Goal: Task Accomplishment & Management: Use online tool/utility

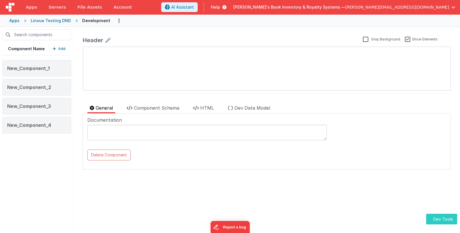
click at [440, 219] on button "Dev Tools" at bounding box center [441, 219] width 31 height 11
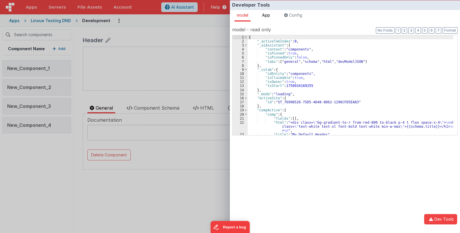
click at [270, 15] on span "App" at bounding box center [266, 15] width 8 height 5
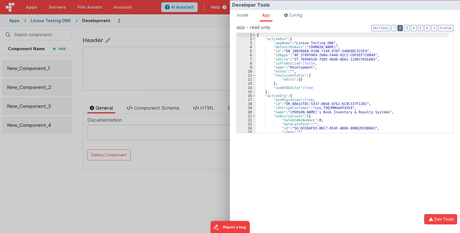
click at [401, 30] on button "2" at bounding box center [399, 28] width 5 height 6
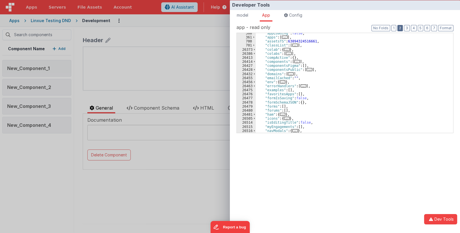
scroll to position [34, 0]
click at [282, 114] on span "..." at bounding box center [283, 114] width 6 height 3
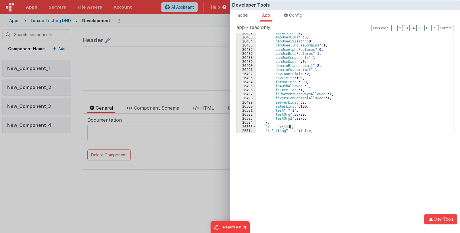
scroll to position [119, 0]
click at [181, 175] on div "Developer Tools model App Params Log (1) Misc Windows Config model - read only …" at bounding box center [230, 116] width 460 height 233
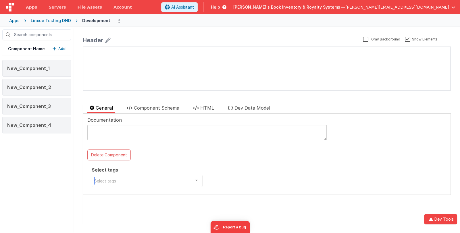
click at [195, 181] on div at bounding box center [196, 180] width 11 height 11
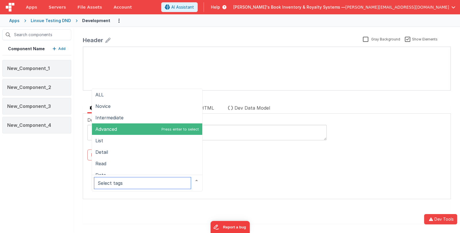
click at [172, 133] on span "Advanced" at bounding box center [147, 128] width 110 height 11
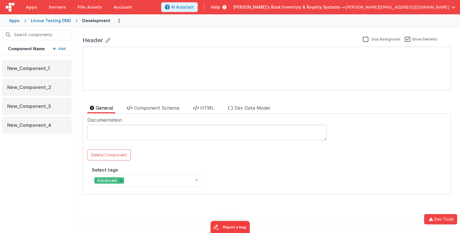
click at [238, 177] on div "Documentation Delete Component Select tags Advanced ALL Novice Intermediate Adv…" at bounding box center [266, 154] width 359 height 75
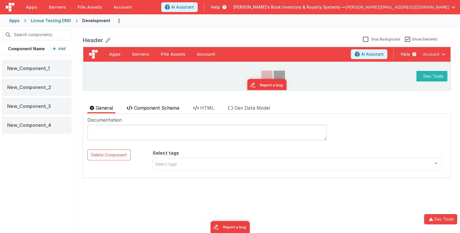
click at [163, 106] on span "Component Schema" at bounding box center [156, 108] width 45 height 6
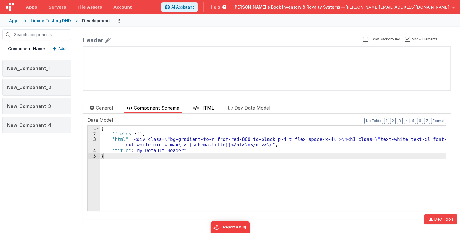
click at [208, 107] on span "HTML" at bounding box center [207, 108] width 14 height 6
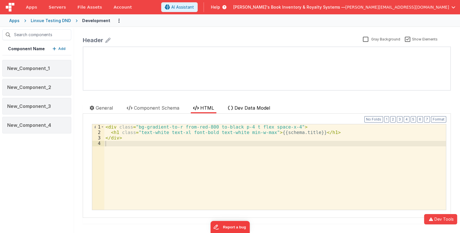
click at [247, 107] on span "Dev Data Model" at bounding box center [252, 108] width 36 height 6
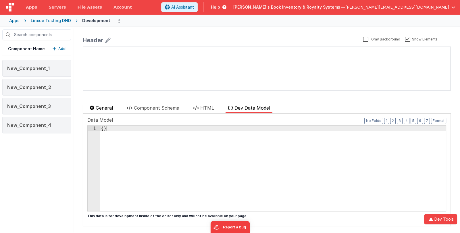
click at [103, 106] on span "General" at bounding box center [104, 108] width 17 height 6
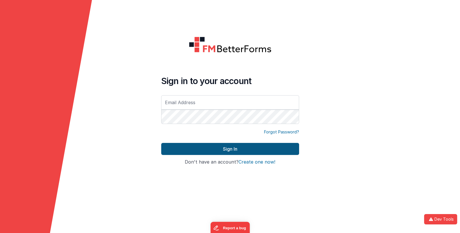
type input "[EMAIL_ADDRESS][DOMAIN_NAME]"
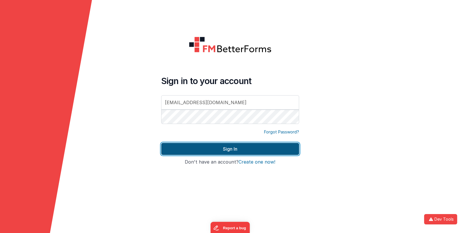
click at [211, 149] on button "Sign In" at bounding box center [230, 149] width 138 height 12
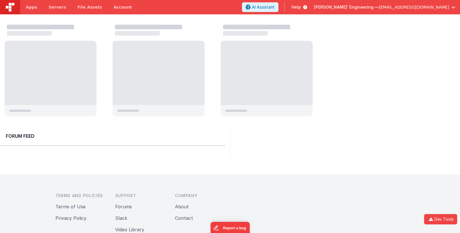
click at [433, 7] on span "[EMAIL_ADDRESS][DOMAIN_NAME]" at bounding box center [413, 7] width 70 height 6
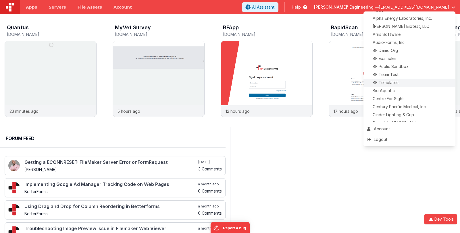
scroll to position [57, 0]
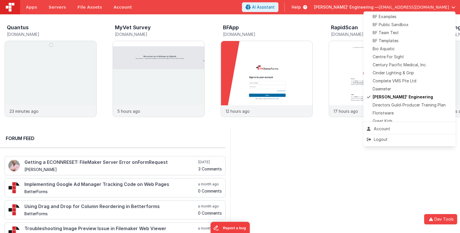
click at [265, 70] on button at bounding box center [230, 116] width 460 height 233
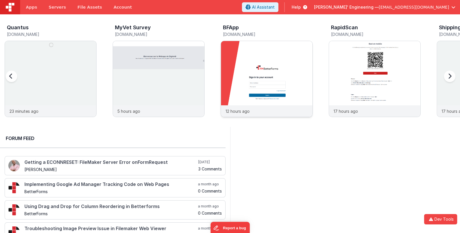
click at [276, 65] on img at bounding box center [266, 86] width 91 height 91
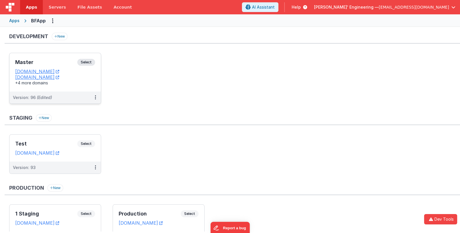
click at [54, 65] on div "Master Select" at bounding box center [55, 64] width 80 height 10
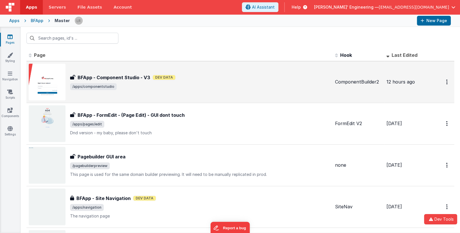
click at [228, 92] on div "BFApp - Component Studio - V3 BFApp - Component Studio - V3 Dev Data /apps/comp…" at bounding box center [179, 82] width 301 height 37
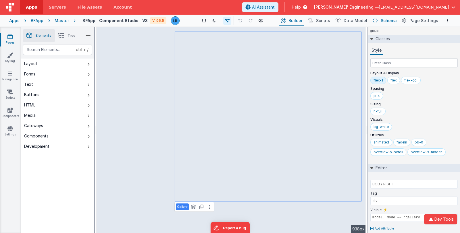
click at [383, 21] on span "Schema" at bounding box center [388, 21] width 16 height 6
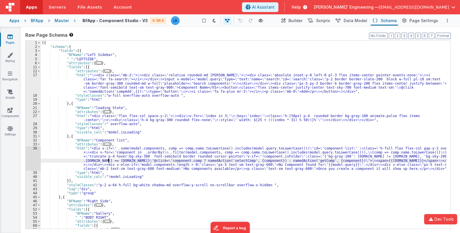
click at [109, 162] on div "[{ "schema" : { "fields" : [{ "BFName" : "Left Sidebar" , "_" : "LEFTSIDE" , "a…" at bounding box center [243, 139] width 405 height 196
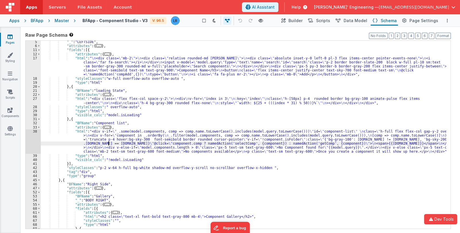
scroll to position [34, 0]
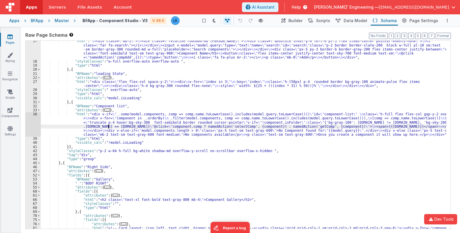
click at [151, 176] on div ""html" : " \n <div class= \" mb-2 \" > \n <div class= \" relative rounded-md sh…" at bounding box center [243, 157] width 405 height 237
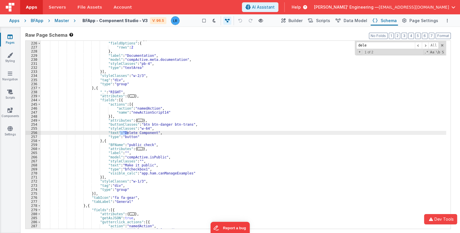
scroll to position [670, 0]
type input "delete"
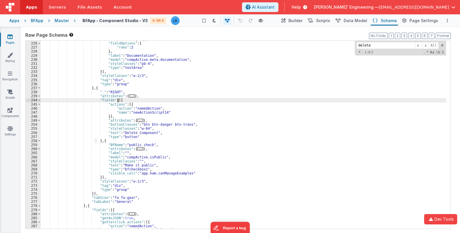
click at [118, 100] on div ""attributes" : { ... } , "fieldOptions" : { "rows" : 2 } , "label" : "Documenta…" at bounding box center [243, 135] width 405 height 196
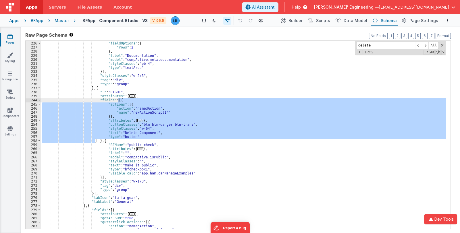
click at [106, 140] on div ""attributes" : { ... } , "fieldOptions" : { "rows" : 2 } , "label" : "Documenta…" at bounding box center [243, 135] width 405 height 196
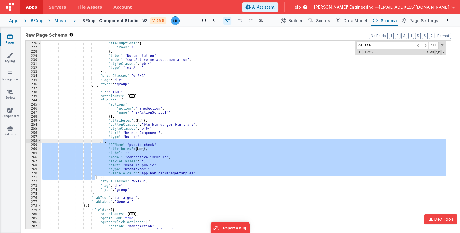
click at [106, 140] on div ""attributes" : { ... } , "fieldOptions" : { "rows" : 2 } , "label" : "Documenta…" at bounding box center [243, 135] width 405 height 196
click at [99, 139] on div ""attributes" : { ... } , "fieldOptions" : { "rows" : 2 } , "label" : "Documenta…" at bounding box center [243, 135] width 405 height 196
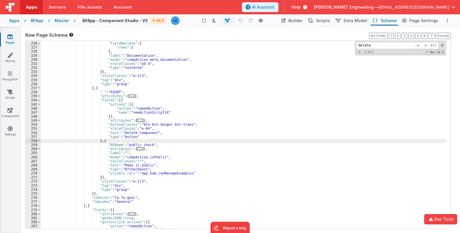
paste textarea
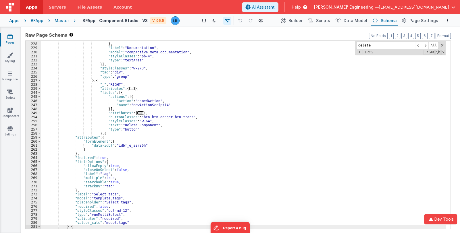
scroll to position [678, 0]
click at [104, 133] on div ""rows" : 2 } , "label" : "Documentation" , "model" : "compActive.meta.documenta…" at bounding box center [243, 136] width 405 height 196
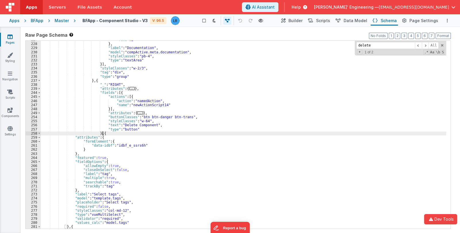
click at [104, 133] on div ""rows" : 2 } , "label" : "Documentation" , "model" : "compActive.meta.documenta…" at bounding box center [243, 136] width 405 height 196
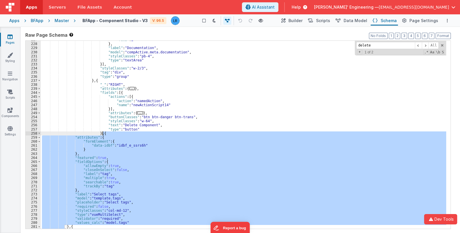
click at [102, 138] on div ""rows" : 2 } , "label" : "Documentation" , "model" : "compActive.meta.documenta…" at bounding box center [243, 135] width 405 height 188
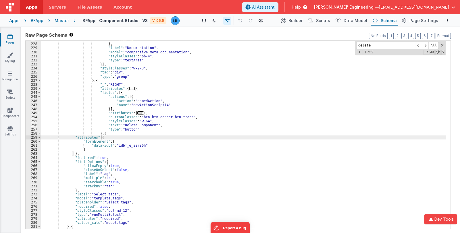
click at [102, 138] on div ""rows" : 2 } , "label" : "Documentation" , "model" : "compActive.meta.documenta…" at bounding box center [243, 136] width 405 height 196
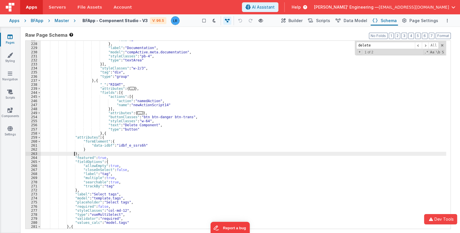
click at [75, 154] on div ""rows" : 2 } , "label" : "Documentation" , "model" : "compActive.meta.documenta…" at bounding box center [243, 136] width 405 height 196
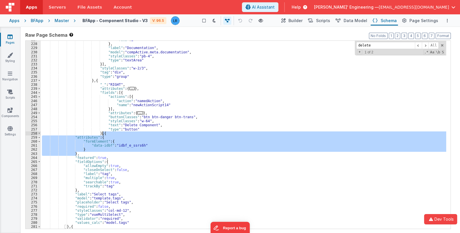
drag, startPoint x: 78, startPoint y: 153, endPoint x: 104, endPoint y: 135, distance: 31.5
click at [104, 135] on div ""rows" : 2 } , "label" : "Documentation" , "model" : "compActive.meta.documenta…" at bounding box center [243, 136] width 405 height 196
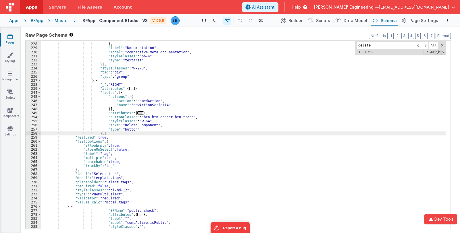
click at [248, 150] on div ""rows" : 2 } , "label" : "Documentation" , "model" : "compActive.meta.documenta…" at bounding box center [243, 136] width 405 height 196
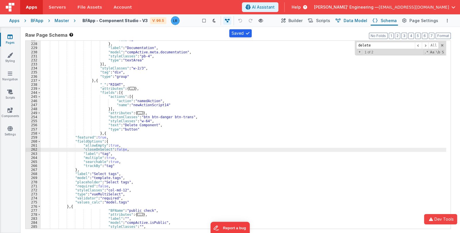
click at [356, 20] on span "Data Model" at bounding box center [355, 21] width 24 height 6
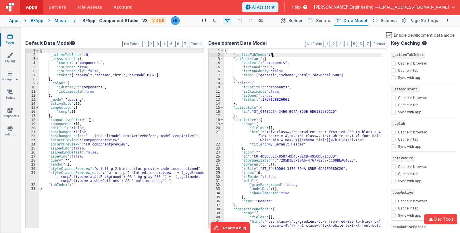
click at [275, 55] on div "{ "_activeTabIndex" : 0 , "_aiAssistant" : { "context" : "components" , "isPinn…" at bounding box center [303, 143] width 159 height 188
click at [75, 164] on div "{ "_activeTabIndex" : 0 , "_aiAssistant" : { "context" : "components" , "isPinn…" at bounding box center [121, 143] width 165 height 188
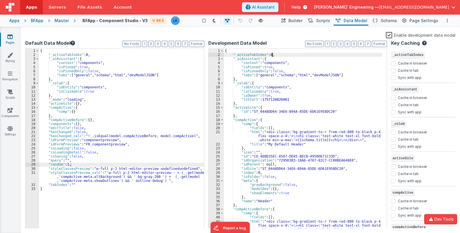
click at [275, 55] on div "{ "_activeTabIndex" : 0 , "_aiAssistant" : { "context" : "components" , "isPinn…" at bounding box center [303, 143] width 159 height 188
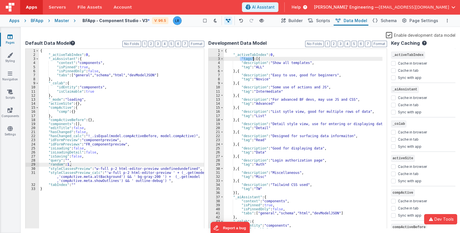
drag, startPoint x: 240, startPoint y: 58, endPoint x: 252, endPoint y: 58, distance: 12.6
click at [252, 58] on div "{ "_activeTabIndex" : 0 , "tags" : [{ "description" : "Show all templates" , "t…" at bounding box center [303, 143] width 159 height 188
click at [80, 183] on div "{ "_activeTabIndex" : 0 , "_aiAssistant" : { "context" : "components" , "isPinn…" at bounding box center [121, 143] width 165 height 188
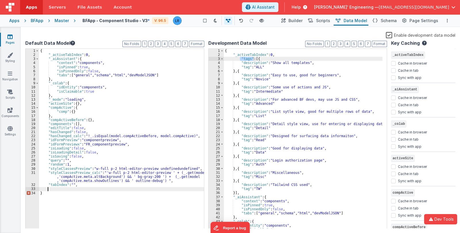
paste textarea
click at [384, 18] on span "Schema" at bounding box center [388, 21] width 16 height 6
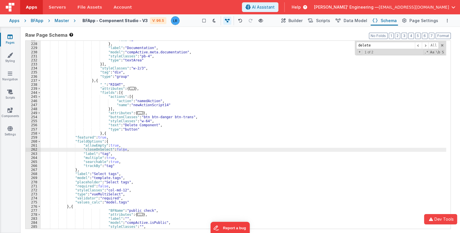
scroll to position [644, 0]
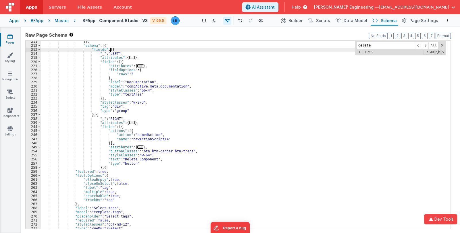
click at [113, 49] on div "}] , "schema" : [{ "fields" : [{ "_" : "LEFT" , "attributes" : { ... } , "field…" at bounding box center [243, 138] width 405 height 196
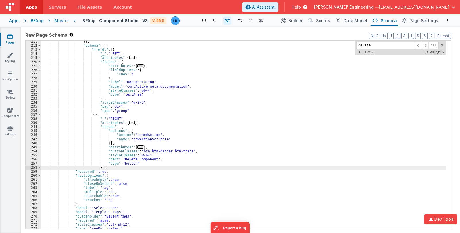
click at [105, 168] on div "}] , "schema" : [{ "fields" : [{ "_" : "LEFT" , "attributes" : { ... } , "field…" at bounding box center [243, 138] width 405 height 196
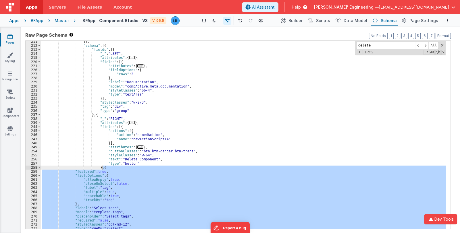
scroll to position [678, 0]
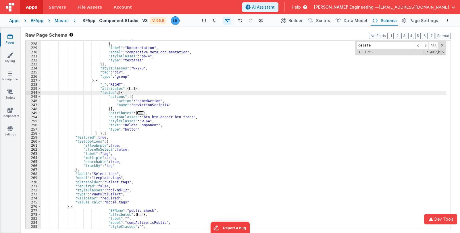
click at [119, 93] on div ""rows" : 2 } , "label" : "Documentation" , "model" : "compActive.meta.documenta…" at bounding box center [243, 136] width 405 height 196
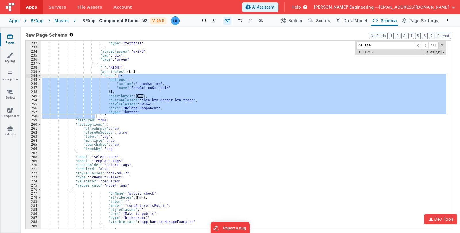
scroll to position [695, 0]
click at [73, 189] on div ""styleClasses" : "pb-4" , "type" : "textArea" }] , "styleClasses" : "w-2/3" , "…" at bounding box center [243, 135] width 405 height 196
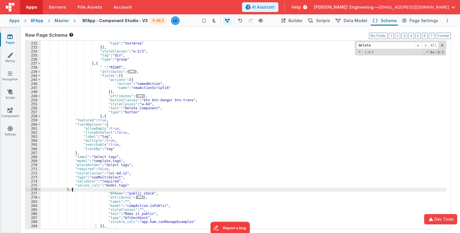
click at [73, 189] on div ""styleClasses" : "pb-4" , "type" : "textArea" }] , "styleClasses" : "w-2/3" , "…" at bounding box center [243, 135] width 405 height 196
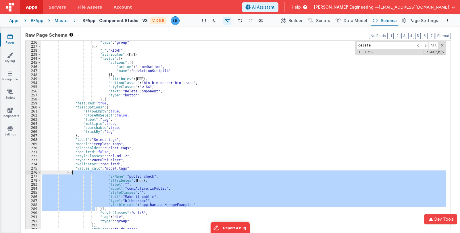
scroll to position [729, 0]
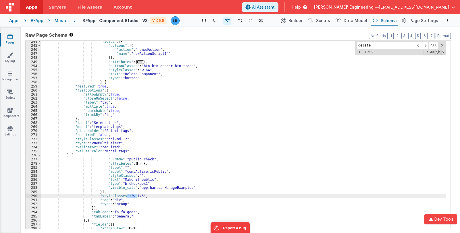
drag, startPoint x: 127, startPoint y: 195, endPoint x: 137, endPoint y: 196, distance: 10.3
click at [137, 196] on div ""fields" : [{ "actions" : [{ "action" : "namedAction" , "name" : "newActionScri…" at bounding box center [243, 138] width 405 height 196
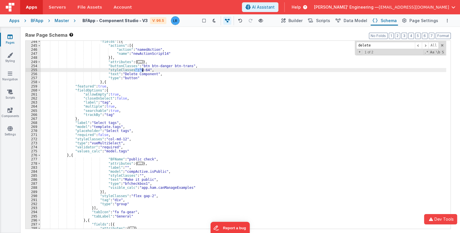
drag, startPoint x: 135, startPoint y: 71, endPoint x: 142, endPoint y: 71, distance: 7.5
click at [142, 71] on div ""fields" : [{ "actions" : [{ "action" : "namedAction" , "name" : "newActionScri…" at bounding box center [243, 138] width 405 height 196
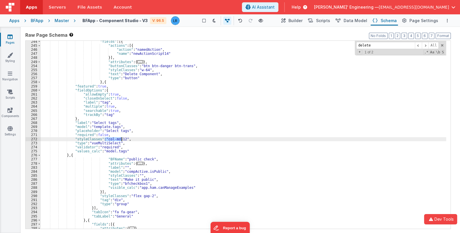
drag, startPoint x: 104, startPoint y: 138, endPoint x: 121, endPoint y: 138, distance: 16.7
click at [121, 138] on div ""fields" : [{ "actions" : [{ "action" : "namedAction" , "name" : "newActionScri…" at bounding box center [243, 138] width 405 height 196
click at [445, 35] on button "Format" at bounding box center [442, 36] width 15 height 6
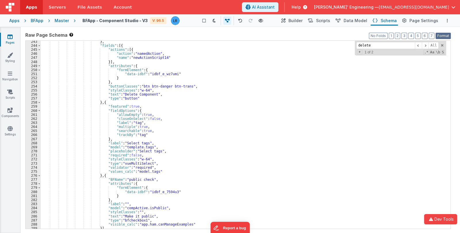
scroll to position [1100, 0]
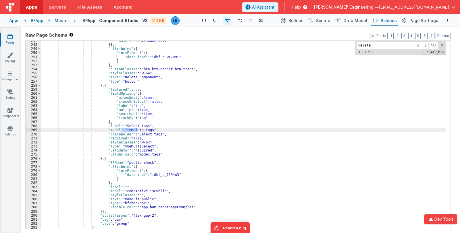
drag, startPoint x: 121, startPoint y: 130, endPoint x: 136, endPoint y: 129, distance: 15.0
click at [136, 129] on div ""name" : "newActionScript14" }] , "attributes" : { "formElement" : { "data-idbf…" at bounding box center [243, 137] width 405 height 196
drag, startPoint x: 138, startPoint y: 136, endPoint x: 134, endPoint y: 134, distance: 4.0
click at [138, 136] on div ""name" : "newActionScript14" }] , "attributes" : { "formElement" : { "data-idbf…" at bounding box center [243, 137] width 405 height 196
drag, startPoint x: 122, startPoint y: 129, endPoint x: 137, endPoint y: 130, distance: 15.0
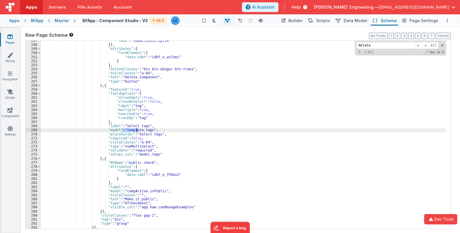
click at [137, 130] on div ""name" : "newActionScript14" }] , "attributes" : { "formElement" : { "data-idbf…" at bounding box center [243, 137] width 405 height 196
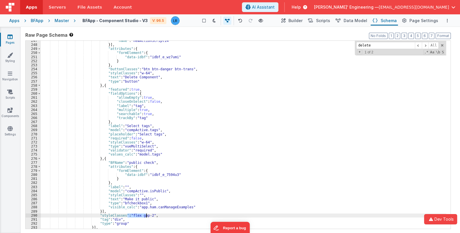
drag, startPoint x: 127, startPoint y: 215, endPoint x: 146, endPoint y: 215, distance: 19.8
click at [146, 215] on div ""name" : "newActionScript14" }] , "attributes" : { "formElement" : { "data-idbf…" at bounding box center [243, 137] width 405 height 196
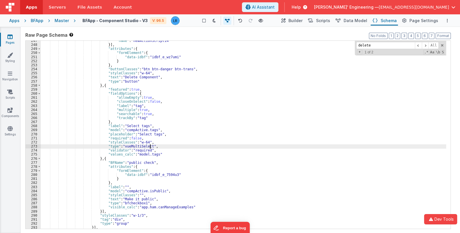
click at [168, 146] on div ""name" : "newActionScript14" }] , "attributes" : { "formElement" : { "data-idbf…" at bounding box center [243, 137] width 405 height 196
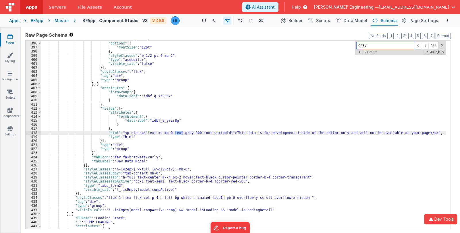
scroll to position [552, 0]
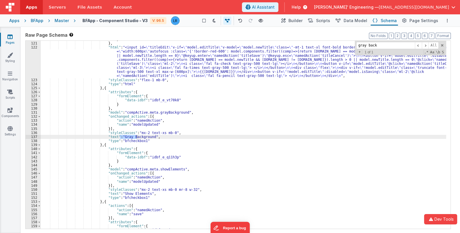
click at [103, 88] on div "} } , "html" : "<input id= \" titleEdit \" v-if= \" model.editTitle \" v-model=…" at bounding box center [243, 135] width 405 height 196
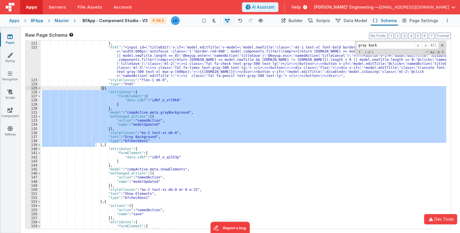
click at [103, 88] on div "} } , "html" : "<input id= \" titleEdit \" v-if= \" model.editTitle \" v-model=…" at bounding box center [243, 135] width 405 height 196
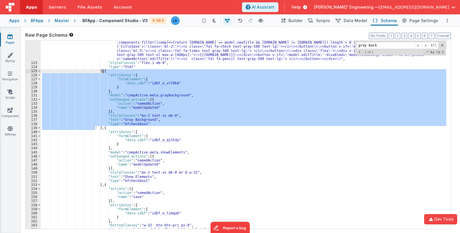
scroll to position [604, 0]
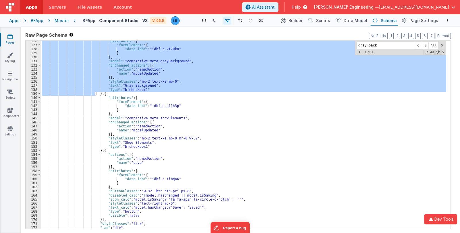
click at [175, 166] on div ""attributes" : { "formElement" : { "data-idbf" : "idbf_e_vt70k8" } } , "model" …" at bounding box center [243, 137] width 405 height 196
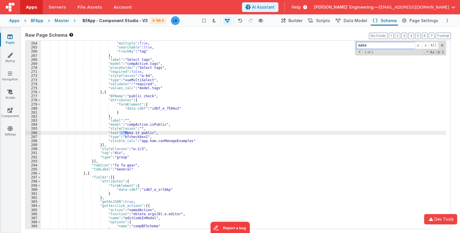
scroll to position [1166, 0]
type input "make"
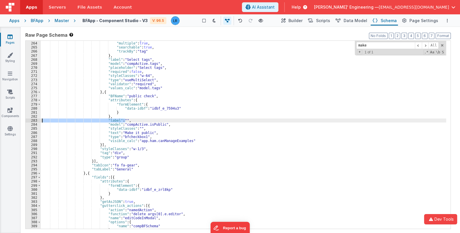
drag, startPoint x: 129, startPoint y: 120, endPoint x: 36, endPoint y: 121, distance: 92.1
click at [36, 121] on div "263 264 265 266 267 268 269 270 271 272 273 274 275 276 277 278 279 280 281 282…" at bounding box center [237, 134] width 425 height 189
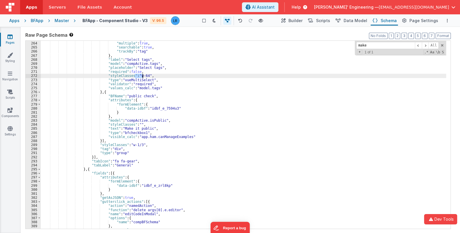
drag, startPoint x: 134, startPoint y: 75, endPoint x: 142, endPoint y: 75, distance: 8.0
click at [142, 75] on div ""label" : "tag" , "multiple" : true , "searchable" : true , "trackBy" : "tag" }…" at bounding box center [243, 135] width 405 height 196
click at [138, 75] on div ""label" : "tag" , "multiple" : true , "searchable" : true , "trackBy" : "tag" }…" at bounding box center [243, 135] width 405 height 188
drag, startPoint x: 139, startPoint y: 75, endPoint x: 142, endPoint y: 75, distance: 2.9
click at [142, 75] on div ""label" : "tag" , "multiple" : true , "searchable" : true , "trackBy" : "tag" }…" at bounding box center [243, 135] width 405 height 196
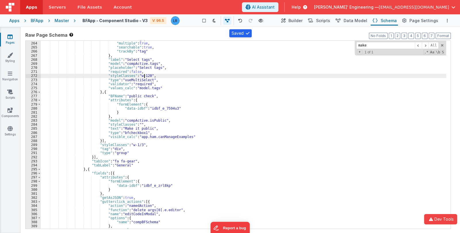
click at [134, 137] on div ""label" : "tag" , "multiple" : true , "searchable" : true , "trackBy" : "tag" }…" at bounding box center [243, 135] width 405 height 196
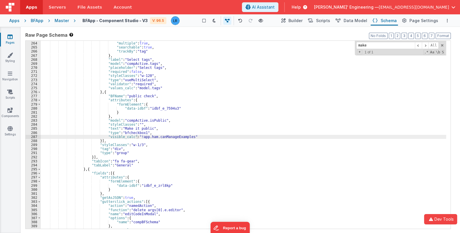
click at [170, 112] on div ""label" : "tag" , "multiple" : true , "searchable" : true , "trackBy" : "tag" }…" at bounding box center [243, 135] width 405 height 196
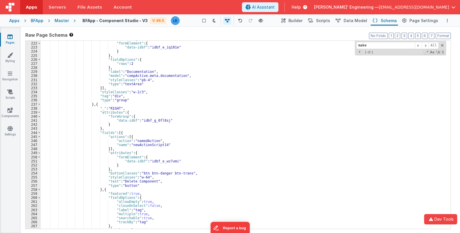
scroll to position [978, 0]
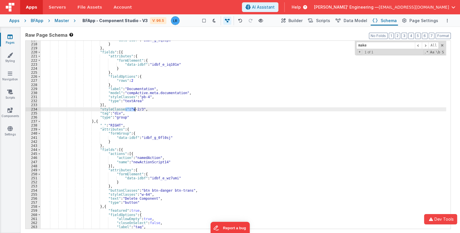
drag, startPoint x: 125, startPoint y: 108, endPoint x: 135, endPoint y: 109, distance: 9.2
click at [135, 109] on div ""data-idbf" : "idbf_g_wq53pm" } } , "fields" : [{ "attributes" : { "formElement…" at bounding box center [243, 136] width 405 height 196
click at [132, 110] on div ""data-idbf" : "idbf_g_wq53pm" } } , "fields" : [{ "attributes" : { "formElement…" at bounding box center [243, 135] width 405 height 188
drag, startPoint x: 126, startPoint y: 109, endPoint x: 134, endPoint y: 109, distance: 8.3
click at [134, 109] on div ""data-idbf" : "idbf_g_wq53pm" } } , "fields" : [{ "attributes" : { "formElement…" at bounding box center [243, 136] width 405 height 196
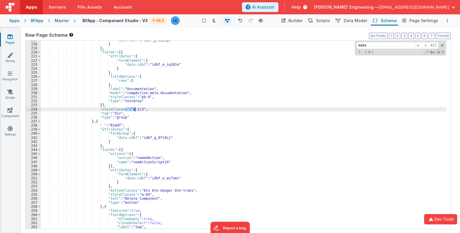
click at [130, 109] on div ""data-idbf" : "idbf_g_wq53pm" } } , "fields" : [{ "attributes" : { "formElement…" at bounding box center [243, 135] width 405 height 188
drag, startPoint x: 127, startPoint y: 108, endPoint x: 137, endPoint y: 109, distance: 10.1
click at [137, 109] on div ""data-idbf" : "idbf_g_wq53pm" } } , "fields" : [{ "attributes" : { "formElement…" at bounding box center [243, 136] width 405 height 196
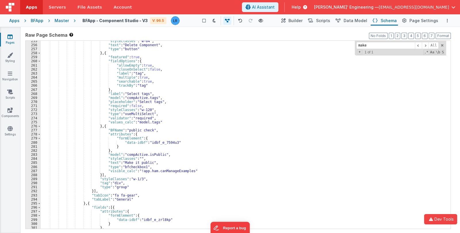
scroll to position [1149, 0]
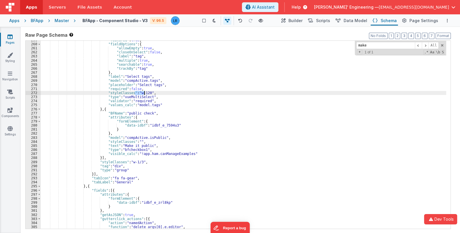
drag, startPoint x: 135, startPoint y: 93, endPoint x: 144, endPoint y: 93, distance: 8.9
click at [144, 93] on div ""featured" : true , "fieldOptions" : { "allowEmpty" : true , "closeOnSelect" : …" at bounding box center [243, 136] width 405 height 196
drag, startPoint x: 139, startPoint y: 92, endPoint x: 144, endPoint y: 92, distance: 4.3
click at [144, 92] on div ""featured" : true , "fieldOptions" : { "allowEmpty" : true , "closeOnSelect" : …" at bounding box center [243, 136] width 405 height 196
click at [7, 179] on div "Pages Styling Navigation Scripts Components Settings" at bounding box center [10, 130] width 21 height 206
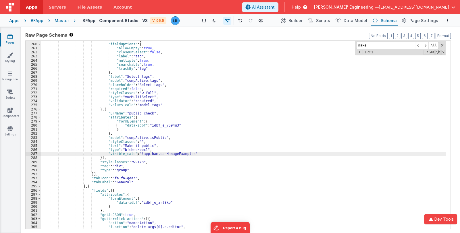
click at [137, 154] on div ""featured" : true , "fieldOptions" : { "allowEmpty" : true , "closeOnSelect" : …" at bounding box center [243, 136] width 405 height 196
drag, startPoint x: 136, startPoint y: 155, endPoint x: 143, endPoint y: 154, distance: 6.9
click at [143, 154] on div ""featured" : true , "fieldOptions" : { "allowEmpty" : true , "closeOnSelect" : …" at bounding box center [243, 136] width 405 height 196
drag, startPoint x: 102, startPoint y: 153, endPoint x: 185, endPoint y: 153, distance: 83.5
click at [185, 153] on div ""featured" : true , "fieldOptions" : { "allowEmpty" : true , "closeOnSelect" : …" at bounding box center [243, 136] width 405 height 196
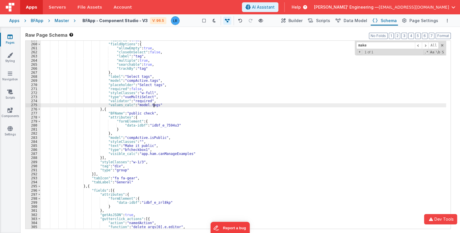
click at [156, 105] on div ""featured" : true , "fieldOptions" : { "allowEmpty" : true , "closeOnSelect" : …" at bounding box center [243, 136] width 405 height 196
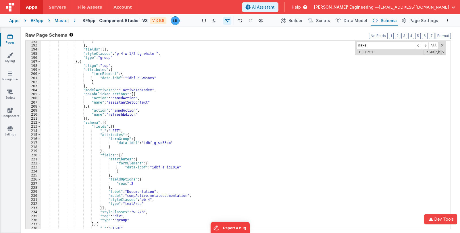
scroll to position [790, 0]
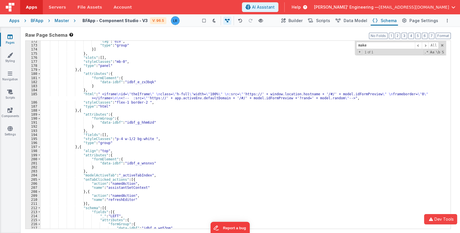
click at [8, 39] on icon at bounding box center [9, 37] width 5 height 6
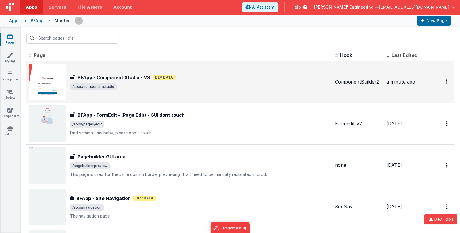
click at [223, 86] on span "/apps/componentstudio" at bounding box center [200, 86] width 260 height 7
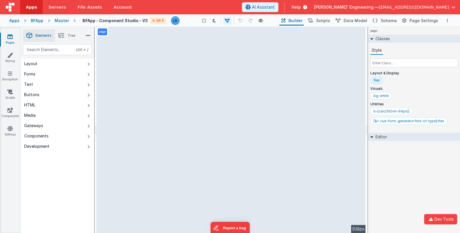
click at [9, 40] on link "Pages" at bounding box center [10, 39] width 21 height 11
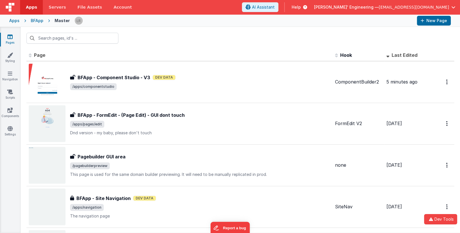
click at [211, 35] on div at bounding box center [240, 38] width 439 height 22
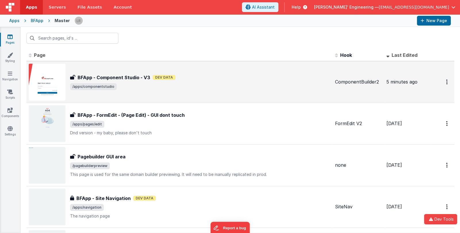
click at [217, 82] on div "BFApp - Component Studio - V3 BFApp - Component Studio - V3 Dev Data /apps/comp…" at bounding box center [200, 82] width 260 height 16
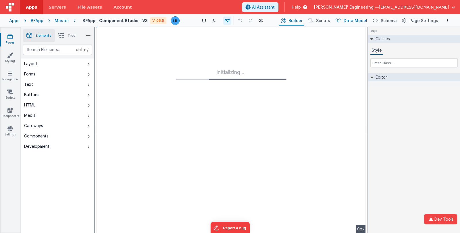
click at [352, 21] on span "Data Model" at bounding box center [355, 21] width 24 height 6
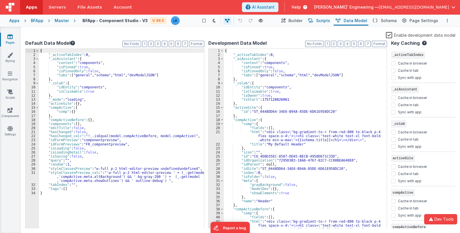
click at [321, 21] on span "Scripts" at bounding box center [323, 21] width 14 height 6
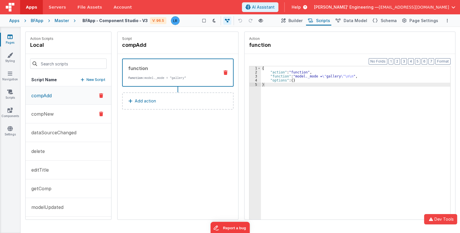
click at [44, 113] on p "compNew" at bounding box center [41, 114] width 26 height 7
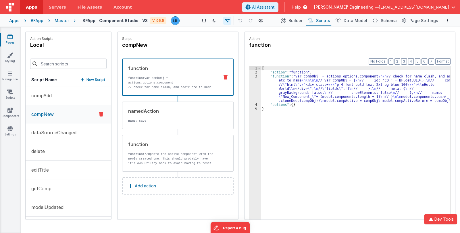
click at [297, 84] on div "{ "action" : "function" , "function" : "var combObj = actions.options.component…" at bounding box center [355, 155] width 189 height 179
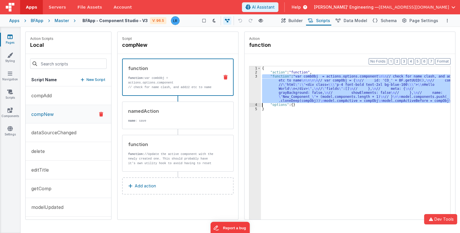
click at [254, 90] on div "3" at bounding box center [254, 88] width 11 height 28
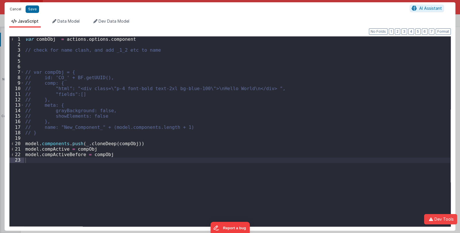
click at [17, 10] on button "Cancel" at bounding box center [15, 9] width 17 height 8
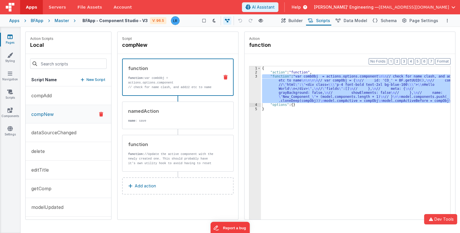
click at [9, 39] on icon at bounding box center [9, 37] width 5 height 6
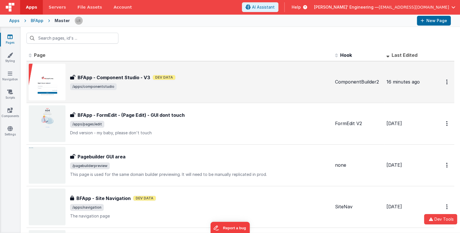
click at [212, 90] on div "BFApp - Component Studio - V3 BFApp - Component Studio - V3 Dev Data /apps/comp…" at bounding box center [179, 82] width 301 height 37
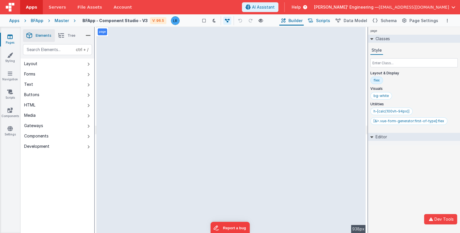
click at [326, 20] on span "Scripts" at bounding box center [323, 21] width 14 height 6
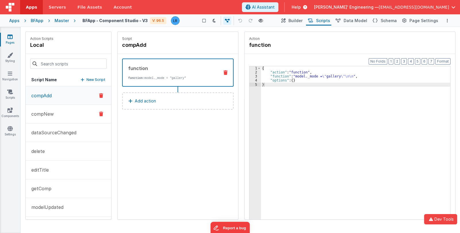
click at [47, 115] on p "compNew" at bounding box center [41, 114] width 26 height 7
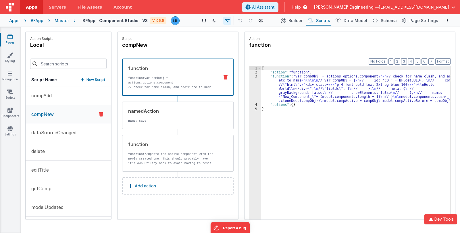
click at [287, 86] on div "{ "action" : "function" , "function" : "var combObj = actions.options.component…" at bounding box center [355, 155] width 189 height 179
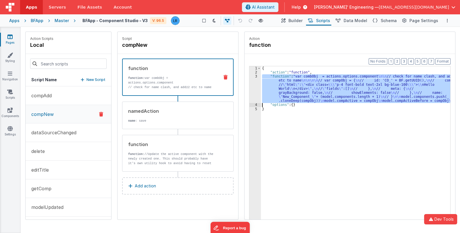
click at [254, 92] on div "3" at bounding box center [254, 88] width 11 height 28
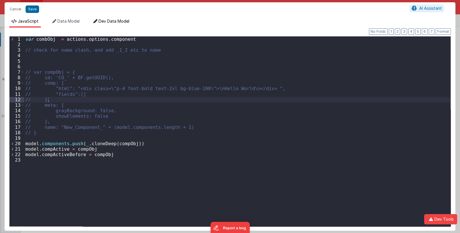
click at [124, 22] on span "Dev Data Model" at bounding box center [113, 21] width 31 height 5
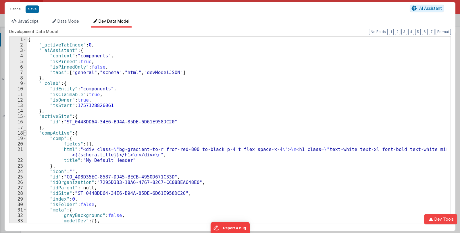
click at [24, 133] on span at bounding box center [24, 132] width 3 height 5
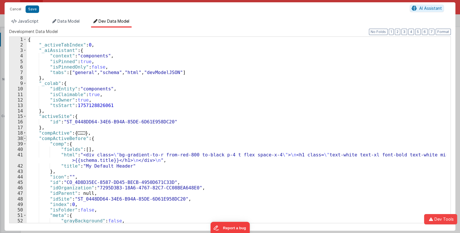
click at [24, 138] on span at bounding box center [24, 138] width 3 height 5
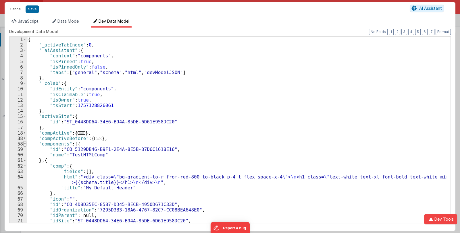
click at [25, 143] on span at bounding box center [24, 143] width 3 height 5
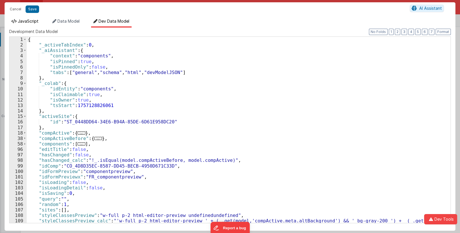
click at [30, 22] on span "JavaScript" at bounding box center [28, 21] width 21 height 5
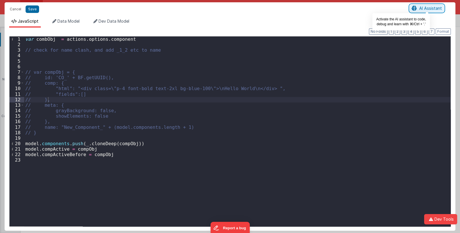
click at [418, 9] on button "AI Assistant" at bounding box center [426, 8] width 34 height 7
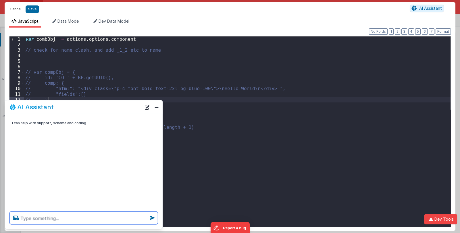
click at [49, 218] on textarea at bounding box center [84, 218] width 148 height 13
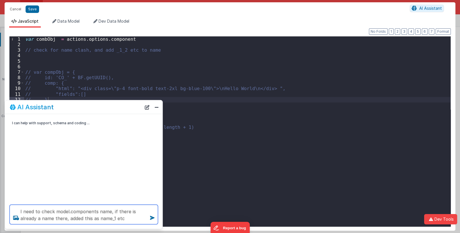
type textarea "I need to check model.components name, if there is already a name there, added …"
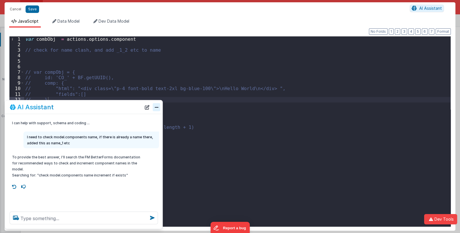
click at [159, 107] on button "Close" at bounding box center [156, 107] width 7 height 8
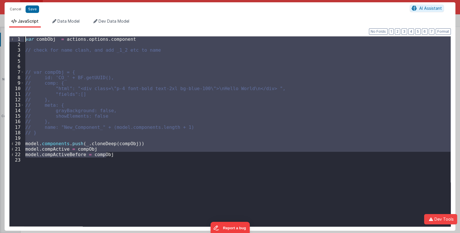
drag, startPoint x: 116, startPoint y: 154, endPoint x: 9, endPoint y: 37, distance: 158.5
click at [9, 37] on div "1 2 3 4 5 6 7 8 9 10 11 12 13 14 15 16 17 18 19 20 21 22 23 var combObj = actio…" at bounding box center [229, 131] width 441 height 191
click at [73, 72] on div "var combObj = actions . options . component // check for name clash, and add _1…" at bounding box center [237, 131] width 426 height 190
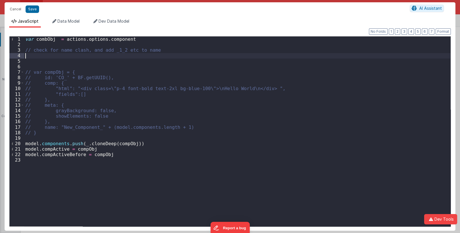
click at [30, 56] on div "var combObj = actions . options . component // check for name clash, and add _1…" at bounding box center [237, 136] width 426 height 201
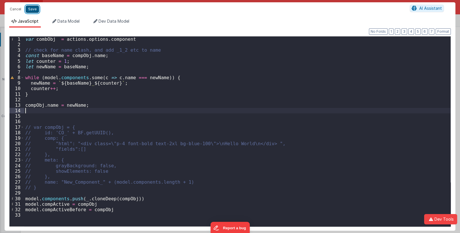
click at [33, 9] on button "Save" at bounding box center [32, 8] width 13 height 7
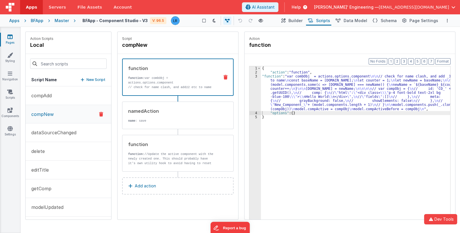
click at [292, 95] on div "{ "action" : "function" , "function" : "var combObj = actions.options.component…" at bounding box center [355, 155] width 189 height 179
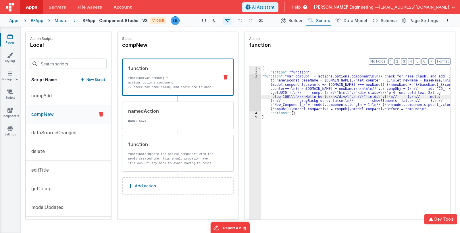
click at [254, 97] on div "3" at bounding box center [254, 92] width 11 height 37
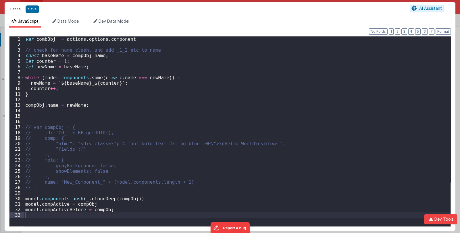
click at [254, 97] on div "Cancel Save AI Assistant JavaScript Data Model Dev Data Model Format 7 6 5 4 3 …" at bounding box center [230, 116] width 460 height 233
click at [109, 211] on div "var combObj = actions . options . component // check for name clash, and add _1…" at bounding box center [237, 136] width 426 height 201
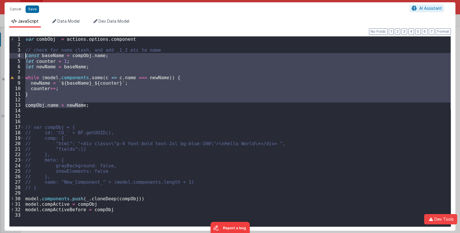
drag, startPoint x: 95, startPoint y: 106, endPoint x: 20, endPoint y: 55, distance: 90.4
click at [20, 55] on div "1 2 3 4 5 6 7 8 9 10 11 12 13 14 15 16 17 18 19 20 21 22 23 24 25 26 27 28 29 3…" at bounding box center [229, 131] width 441 height 191
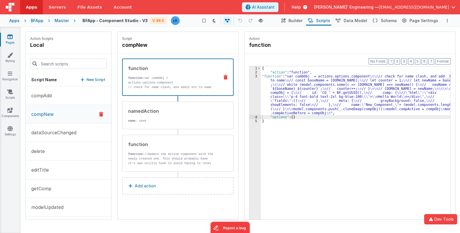
click at [299, 93] on div "{ "action" : "function" , "function" : "var combObj = actions.options.component…" at bounding box center [355, 155] width 189 height 179
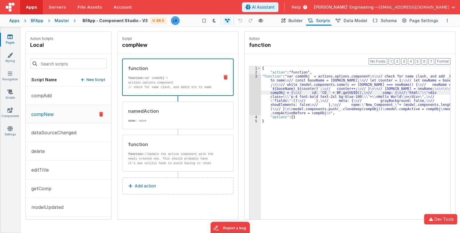
click at [255, 97] on div "3" at bounding box center [254, 94] width 11 height 41
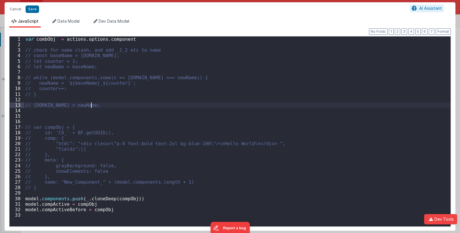
click at [255, 97] on div "var combObj = actions . options . component // check for name clash, and add _1…" at bounding box center [237, 136] width 426 height 201
click at [110, 106] on div "var combObj = actions . options . component // check for name clash, and add _1…" at bounding box center [237, 136] width 426 height 201
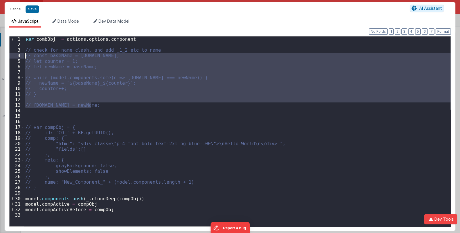
drag, startPoint x: 105, startPoint y: 106, endPoint x: 11, endPoint y: 56, distance: 106.6
click at [11, 56] on div "1 2 3 4 5 6 7 8 9 10 11 12 13 14 15 16 17 18 19 20 21 22 23 24 25 26 27 28 29 3…" at bounding box center [229, 131] width 441 height 191
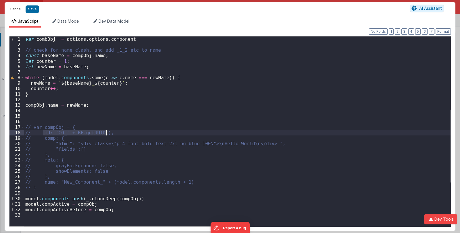
drag, startPoint x: 42, startPoint y: 133, endPoint x: 108, endPoint y: 132, distance: 65.7
click at [108, 132] on div "var combObj = actions . options . component // check for name clash, and add _1…" at bounding box center [237, 136] width 426 height 201
click at [96, 100] on div "var combObj = actions . options . component // check for name clash, and add _1…" at bounding box center [237, 136] width 426 height 201
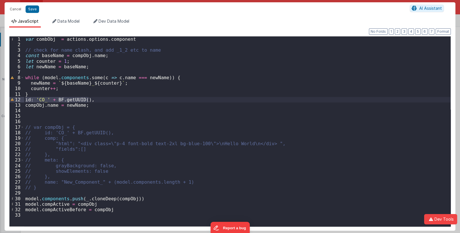
drag, startPoint x: 92, startPoint y: 100, endPoint x: 23, endPoint y: 101, distance: 69.8
click at [23, 101] on div "1 2 3 4 5 6 7 8 9 10 11 12 13 14 15 16 17 18 19 20 21 22 23 24 25 26 27 28 29 3…" at bounding box center [229, 131] width 441 height 191
click at [42, 104] on div "var combObj = actions . options . component // check for name clash, and add _1…" at bounding box center [237, 136] width 426 height 201
drag, startPoint x: 42, startPoint y: 104, endPoint x: 24, endPoint y: 106, distance: 18.8
click at [24, 106] on div "1 2 3 4 5 6 7 8 9 10 11 12 13 14 15 16 17 18 19 20 21 22 23 24 25 26 27 28 29 3…" at bounding box center [229, 131] width 441 height 191
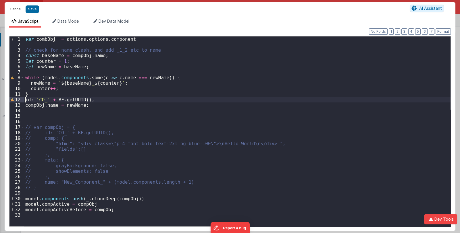
click at [26, 100] on div "var combObj = actions . options . component // check for name clash, and add _1…" at bounding box center [237, 136] width 426 height 201
paste textarea
drag, startPoint x: 116, startPoint y: 99, endPoint x: 16, endPoint y: 99, distance: 99.9
click at [16, 99] on div "1 2 3 4 5 6 7 8 9 10 11 12 13 14 15 16 17 18 19 20 21 22 23 24 25 26 27 28 29 3…" at bounding box center [229, 131] width 441 height 191
click at [93, 107] on div "var combObj = actions . options . component // check for name clash, and add _1…" at bounding box center [237, 136] width 426 height 201
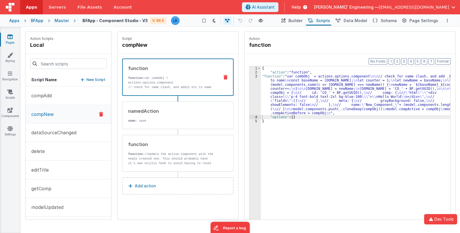
click at [9, 39] on icon at bounding box center [9, 37] width 5 height 6
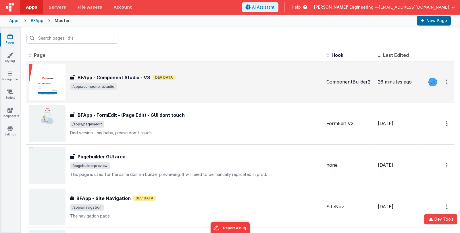
click at [201, 90] on span "/apps/componentstudio" at bounding box center [195, 86] width 251 height 7
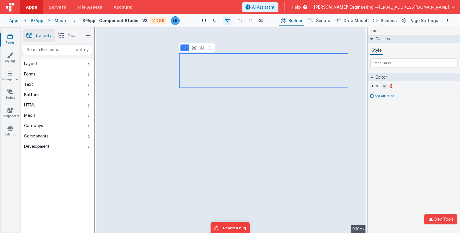
click at [383, 86] on icon at bounding box center [384, 86] width 4 height 5
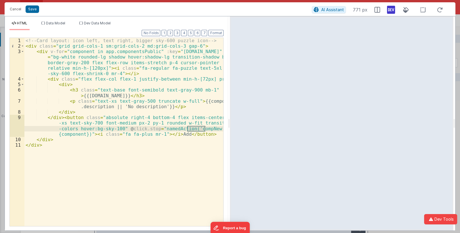
drag, startPoint x: 188, startPoint y: 129, endPoint x: 205, endPoint y: 129, distance: 16.9
click at [205, 129] on div "<!-- Card layout: icon left, text right, bigger sky-600 puzzle icon --> < div c…" at bounding box center [123, 137] width 199 height 199
click at [15, 11] on button "Cancel" at bounding box center [15, 9] width 17 height 8
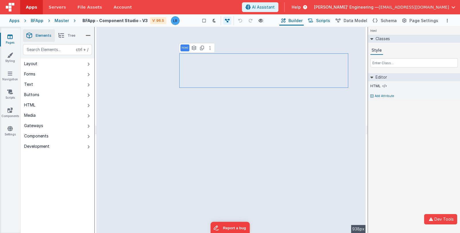
click at [330, 22] on span "Scripts" at bounding box center [323, 21] width 14 height 6
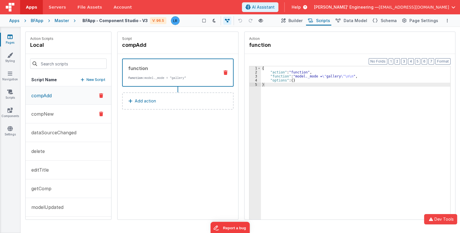
click at [55, 110] on button "compNew" at bounding box center [69, 114] width 86 height 19
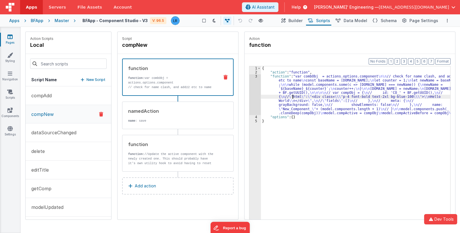
click at [293, 97] on div "{ "action" : "function" , "function" : "var combObj = actions.options.component…" at bounding box center [355, 155] width 189 height 179
click at [183, 159] on p "function: //Update the active component with the newly created one. This should…" at bounding box center [171, 168] width 87 height 32
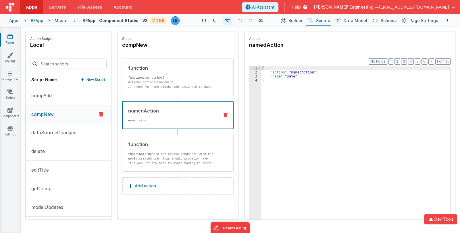
click at [164, 121] on p "name : save" at bounding box center [171, 120] width 86 height 5
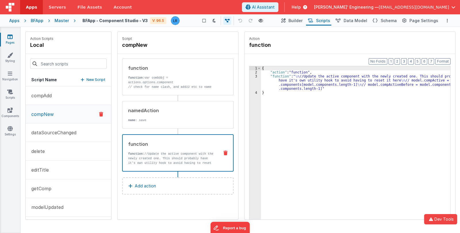
click at [161, 155] on p "function: //Update the active component with the newly created one. This should…" at bounding box center [171, 168] width 86 height 32
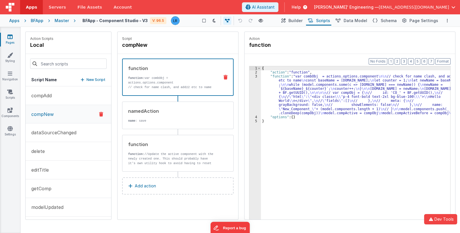
click at [174, 90] on div "function function: var combObj = actions.options.component // check for name cl…" at bounding box center [177, 77] width 111 height 37
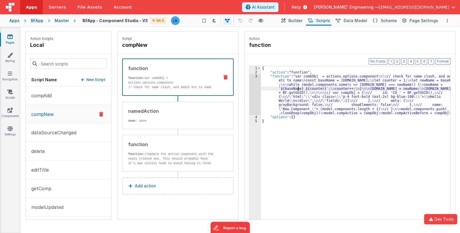
click at [299, 89] on div "{ "action" : "function" , "function" : "var combObj = actions.options.component…" at bounding box center [355, 155] width 189 height 179
click at [254, 100] on div "3" at bounding box center [254, 94] width 11 height 41
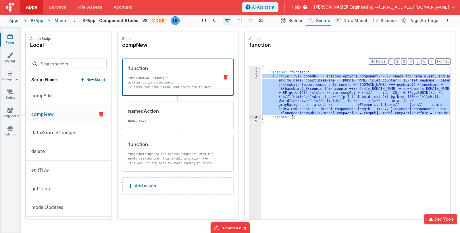
click at [254, 100] on div at bounding box center [230, 116] width 460 height 233
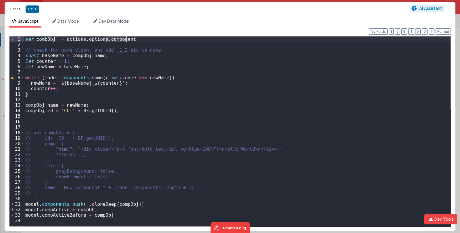
drag, startPoint x: 103, startPoint y: 40, endPoint x: 128, endPoint y: 37, distance: 24.9
click at [128, 37] on div "var combObj = actions . options . component // check for name clash, and add _1…" at bounding box center [237, 136] width 426 height 201
click at [25, 113] on div "var combObj = actions . options . compNew // check for name clash, and add _1_2…" at bounding box center [237, 136] width 426 height 201
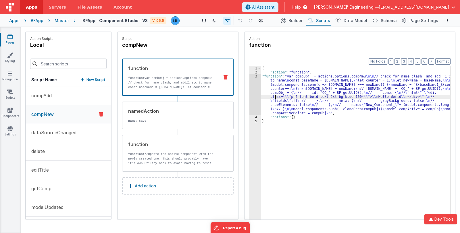
click at [276, 95] on div "{ "action" : "function" , "function" : "var combObj = actions.options.compNew \…" at bounding box center [355, 155] width 189 height 179
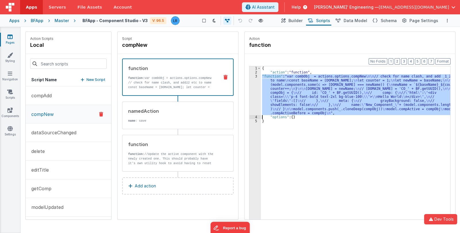
click at [255, 96] on div "3" at bounding box center [254, 94] width 11 height 41
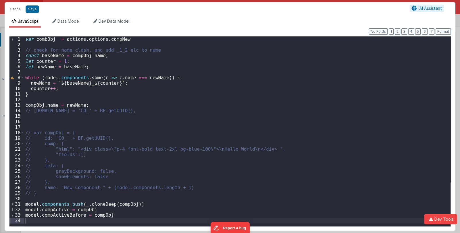
click at [43, 38] on div "var combObj = actions . options . compNew // check for name clash, and add _1_2…" at bounding box center [237, 136] width 426 height 201
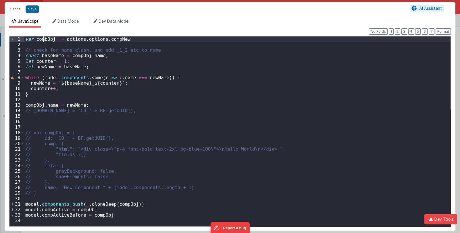
click at [43, 38] on div "var combObj = actions . options . compNew // check for name clash, and add _1_2…" at bounding box center [237, 136] width 426 height 201
click at [82, 209] on div "var combObj = actions . options . compNew // check for name clash, and add _1_2…" at bounding box center [237, 136] width 426 height 201
click at [15, 8] on button "Cancel" at bounding box center [15, 9] width 17 height 8
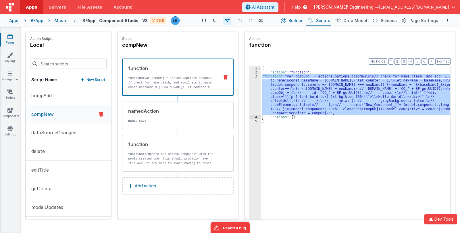
click at [297, 19] on span "Builder" at bounding box center [295, 21] width 14 height 6
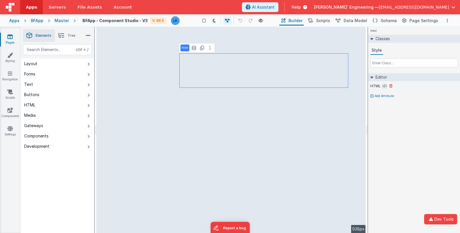
click at [382, 85] on icon at bounding box center [384, 86] width 4 height 5
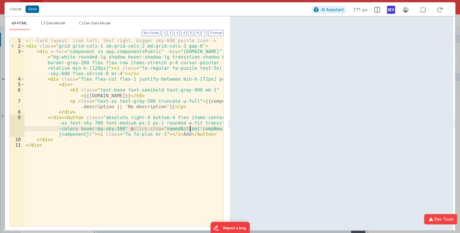
click at [190, 129] on div "<!-- Card layout: icon left, text right, bigger sky-600 puzzle icon --> < div c…" at bounding box center [123, 137] width 199 height 199
click at [13, 8] on button "Cancel" at bounding box center [15, 9] width 17 height 8
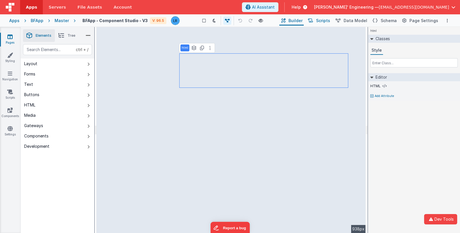
click at [330, 21] on span "Scripts" at bounding box center [323, 21] width 14 height 6
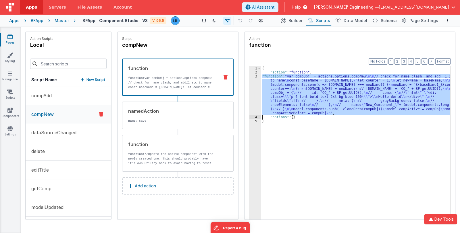
click at [314, 92] on div "{ "action" : "function" , "function" : "var combObj = actions.options.compNew \…" at bounding box center [355, 151] width 189 height 171
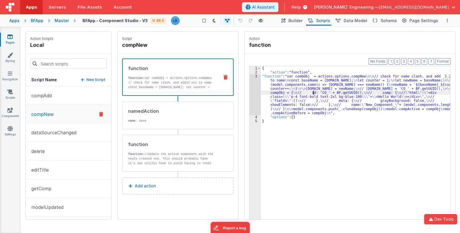
click at [253, 98] on div "3" at bounding box center [254, 94] width 11 height 41
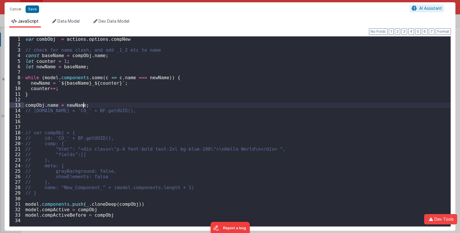
click at [253, 98] on div "var combObj = actions . options . compNew // check for name clash, and add _1_2…" at bounding box center [237, 136] width 426 height 201
click at [98, 105] on div "var combObj = actions . options . compNew // check for name clash, and add _1_2…" at bounding box center [237, 136] width 426 height 201
click at [34, 113] on div "var combObj = actions . options . compNew // check for name clash, and add _1_2…" at bounding box center [237, 136] width 426 height 201
click at [32, 112] on div "var combObj = actions . options . compNew // check for name clash, and add _1_2…" at bounding box center [237, 136] width 426 height 201
drag, startPoint x: 32, startPoint y: 112, endPoint x: 22, endPoint y: 112, distance: 10.0
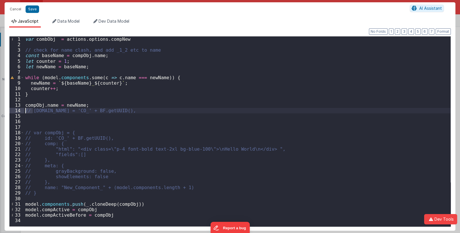
click at [22, 112] on div "1 2 3 4 5 6 7 8 9 10 11 12 13 14 15 16 17 18 19 20 21 22 23 24 25 26 27 28 29 3…" at bounding box center [229, 131] width 441 height 191
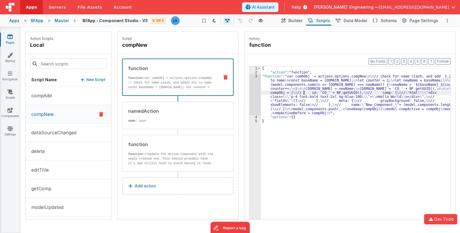
click at [303, 91] on div "{ "action" : "function" , "function" : "var combObj = actions.options.compNew \…" at bounding box center [355, 155] width 189 height 179
click at [174, 160] on p "function: //Update the active component with the newly created one. This should…" at bounding box center [171, 168] width 87 height 32
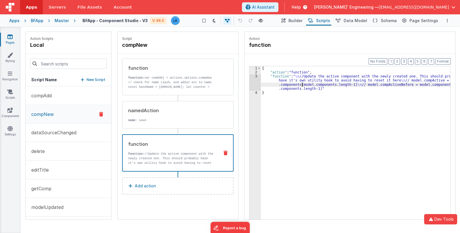
click at [302, 83] on div "{ "action" : "function" , "function" : " \n //Update the active component with …" at bounding box center [355, 155] width 189 height 179
click at [256, 83] on div "3" at bounding box center [254, 82] width 11 height 16
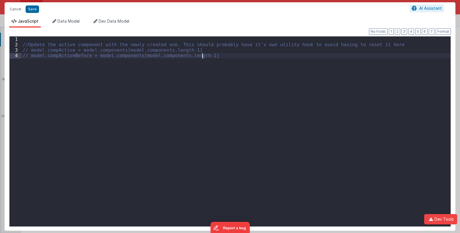
click at [256, 83] on div "//Update the active component with the newly created one. This should probably …" at bounding box center [236, 136] width 429 height 201
click at [13, 9] on button "Cancel" at bounding box center [15, 9] width 17 height 8
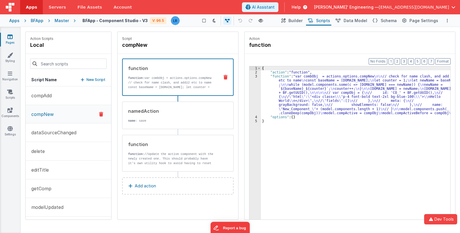
click at [162, 82] on p "// check for name clash, and add 1 2 etc to name const baseName = compObj.name;…" at bounding box center [171, 87] width 86 height 14
click at [295, 95] on div "{ "action" : "function" , "function" : "var combObj = actions.options.compNew \…" at bounding box center [355, 155] width 189 height 179
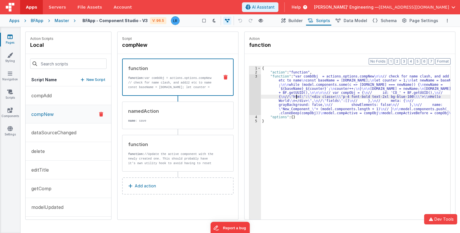
click at [255, 100] on div "3" at bounding box center [254, 94] width 11 height 41
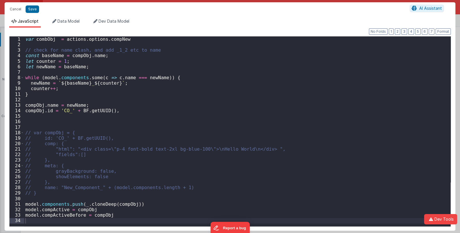
click at [255, 100] on div "Cancel Save AI Assistant JavaScript Data Model Dev Data Model Format 7 6 5 4 3 …" at bounding box center [230, 116] width 460 height 233
click at [15, 9] on button "Cancel" at bounding box center [15, 9] width 17 height 8
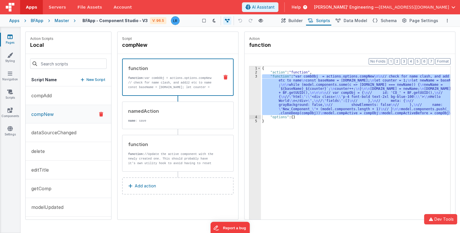
click at [9, 38] on icon at bounding box center [9, 37] width 5 height 6
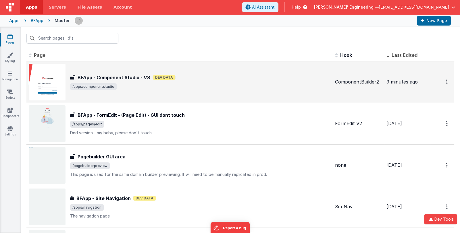
click at [162, 80] on div "BFApp - Component Studio - V3 Dev Data" at bounding box center [200, 77] width 260 height 7
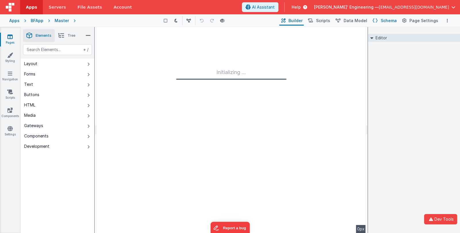
click at [390, 20] on span "Schema" at bounding box center [388, 21] width 16 height 6
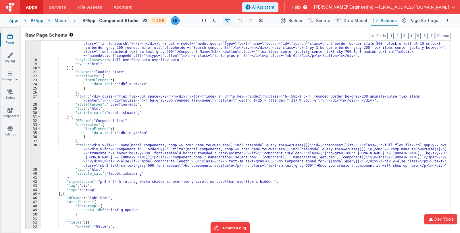
scroll to position [68, 0]
click at [207, 149] on div ""html" : " \n <div class= \" mb-2 \" > \n <div class= \" relative rounded-md sh…" at bounding box center [243, 144] width 405 height 213
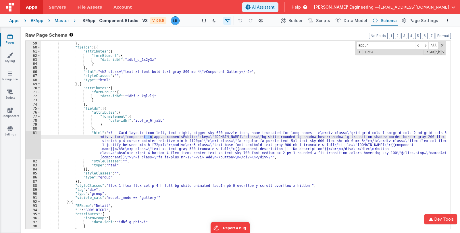
scroll to position [1146, 0]
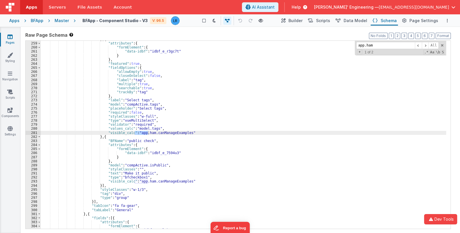
type input "app.ham"
click at [9, 38] on icon at bounding box center [9, 37] width 5 height 6
